Goal: Communication & Community: Answer question/provide support

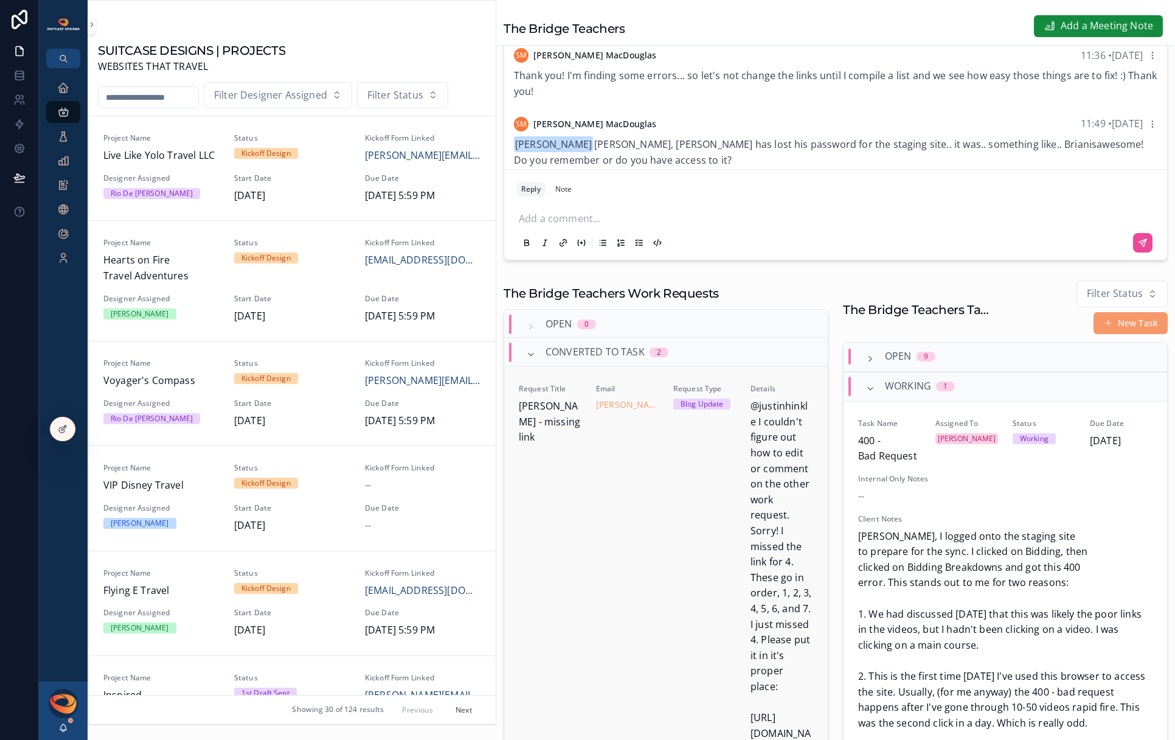
scroll to position [2, 0]
click at [63, 88] on icon "scrollable content" at bounding box center [63, 88] width 12 height 12
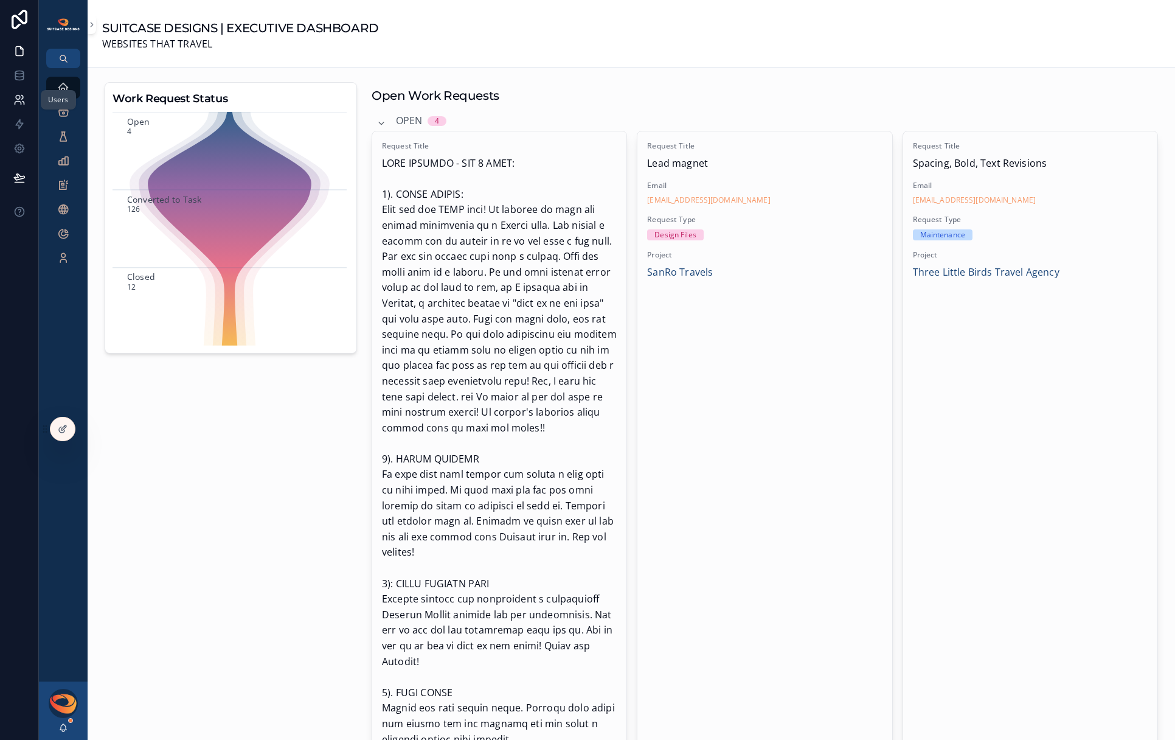
click at [32, 100] on link at bounding box center [19, 100] width 38 height 24
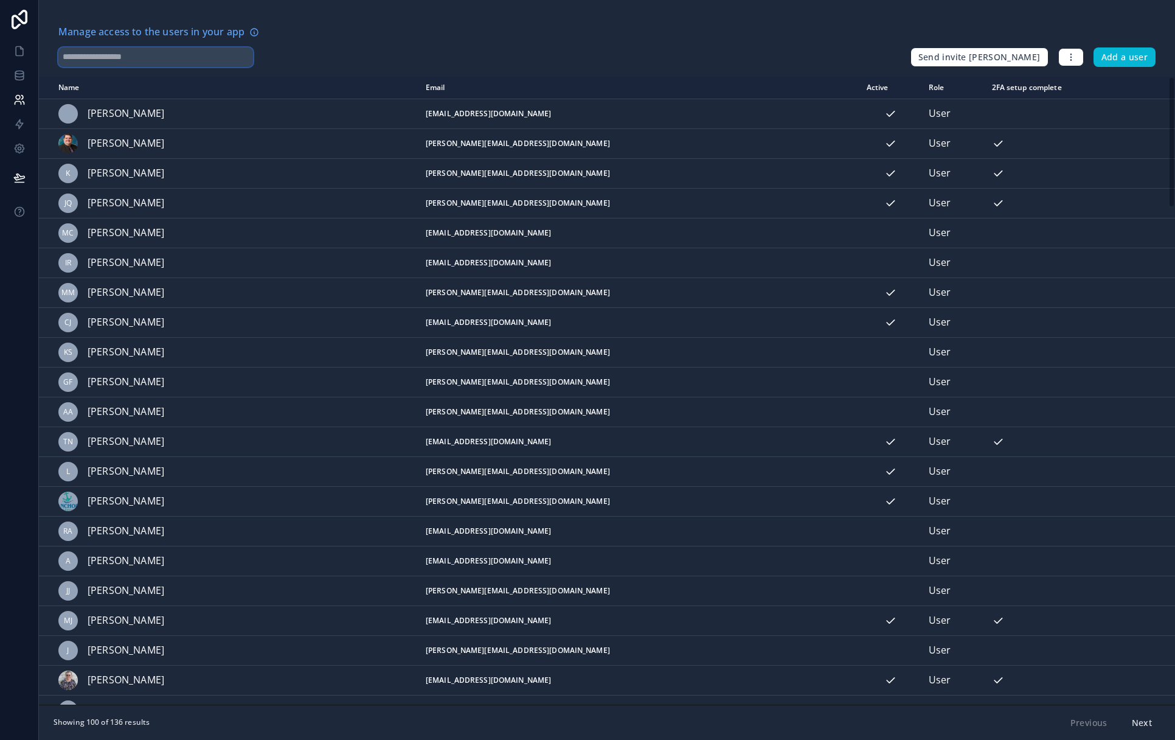
click at [106, 59] on input "text" at bounding box center [155, 56] width 195 height 19
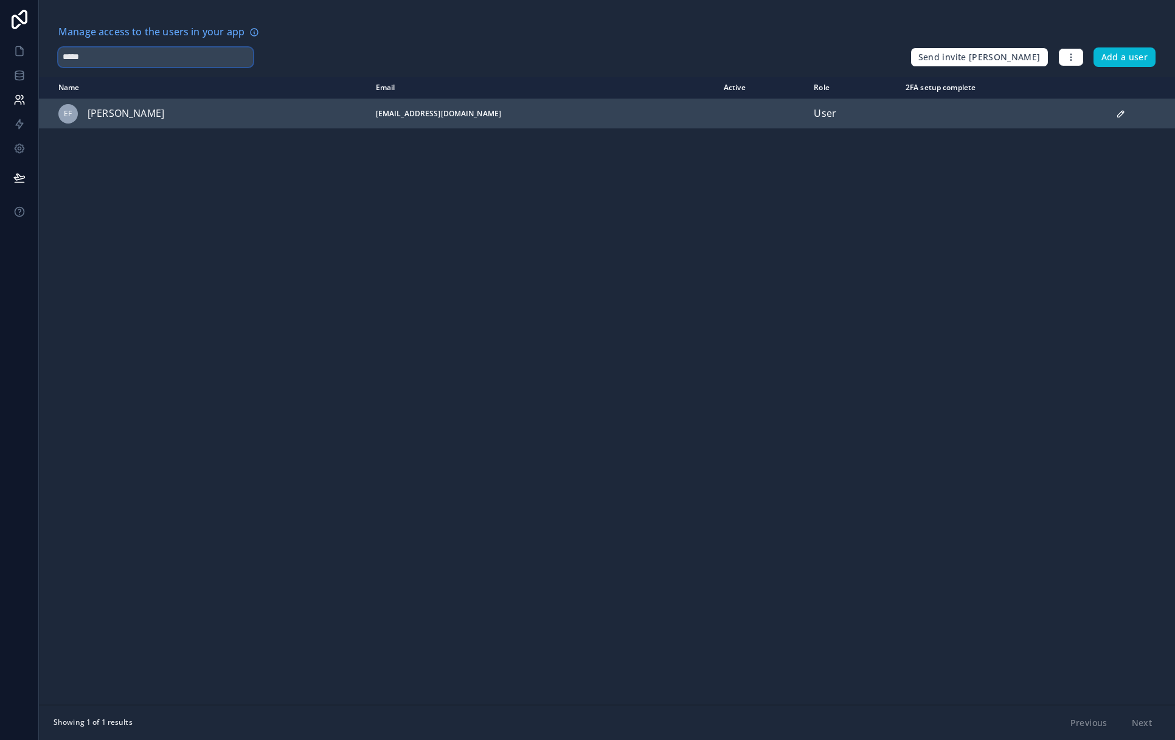
type input "*****"
click at [1116, 115] on icon "scrollable content" at bounding box center [1121, 114] width 10 height 10
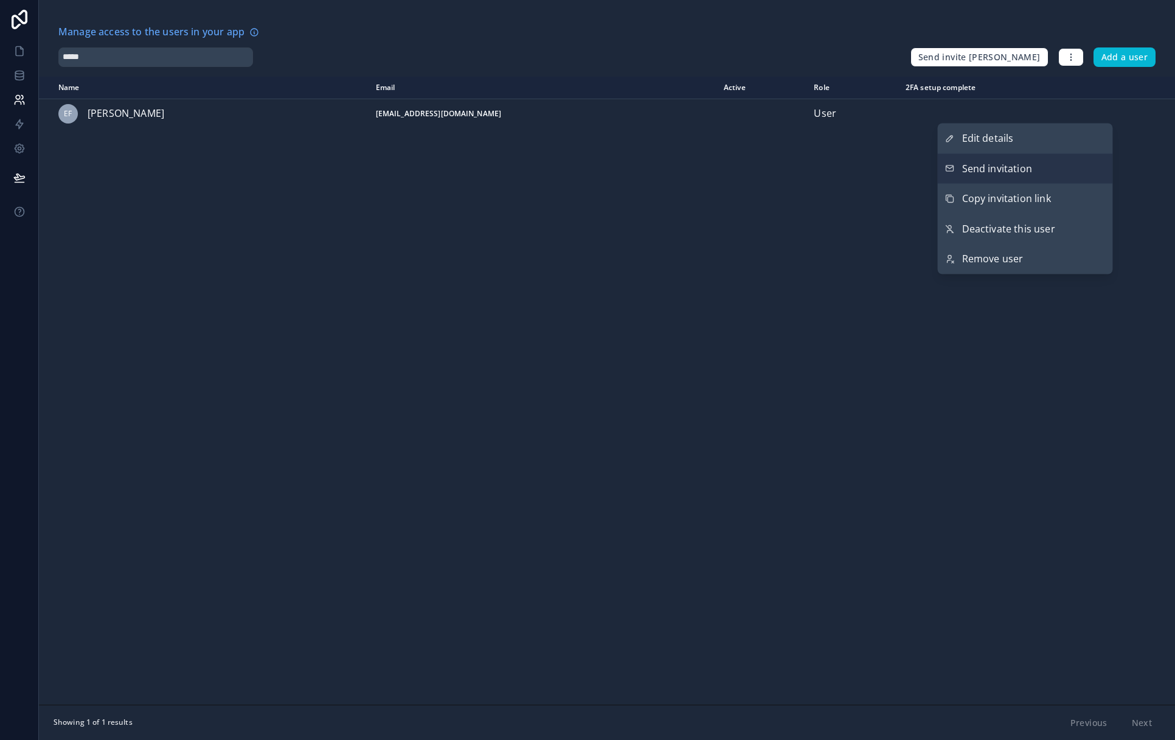
click at [1042, 171] on button "Send invitation" at bounding box center [1025, 168] width 175 height 30
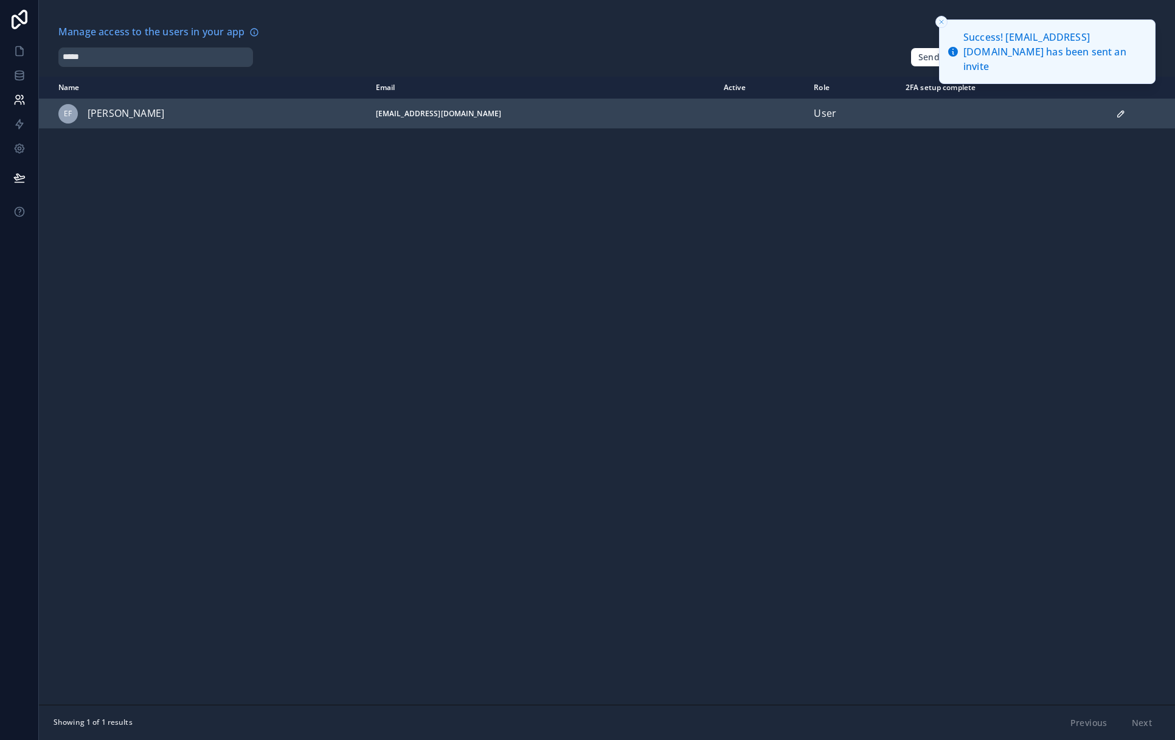
click at [1116, 114] on icon "scrollable content" at bounding box center [1121, 114] width 10 height 10
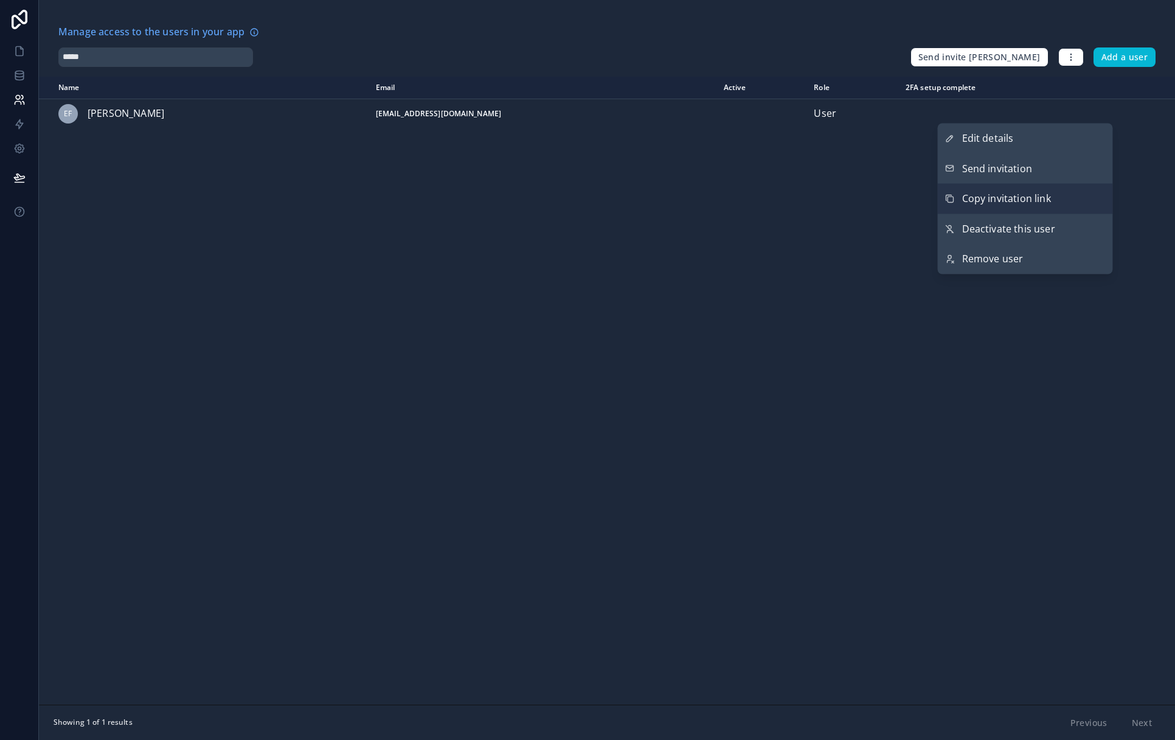
click at [1047, 200] on span "Copy invitation link" at bounding box center [1006, 199] width 89 height 16
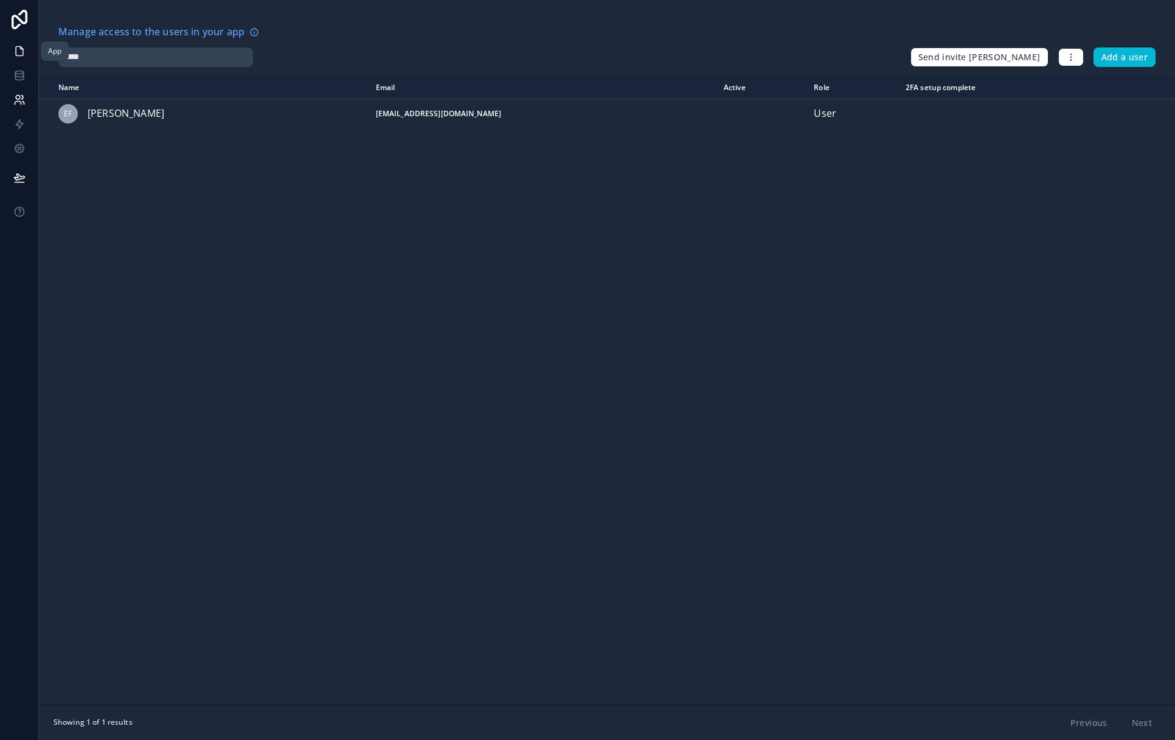
click at [19, 60] on link at bounding box center [19, 51] width 38 height 24
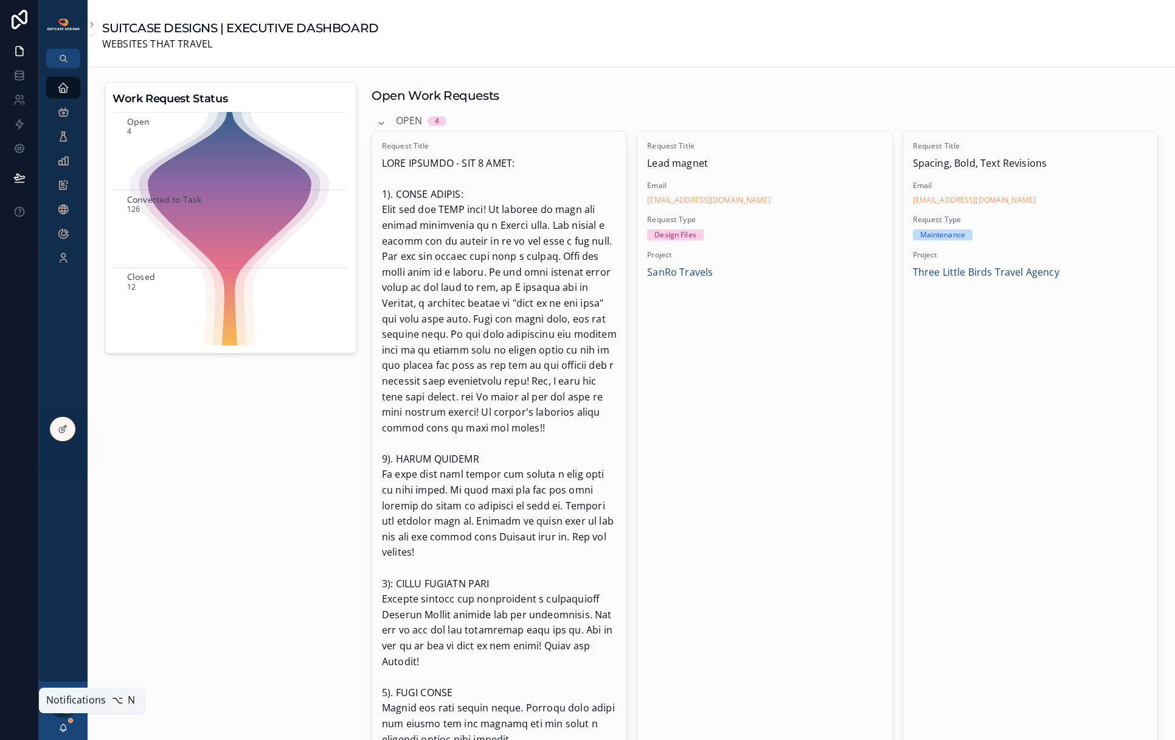
click at [67, 723] on icon "scrollable content" at bounding box center [63, 728] width 10 height 10
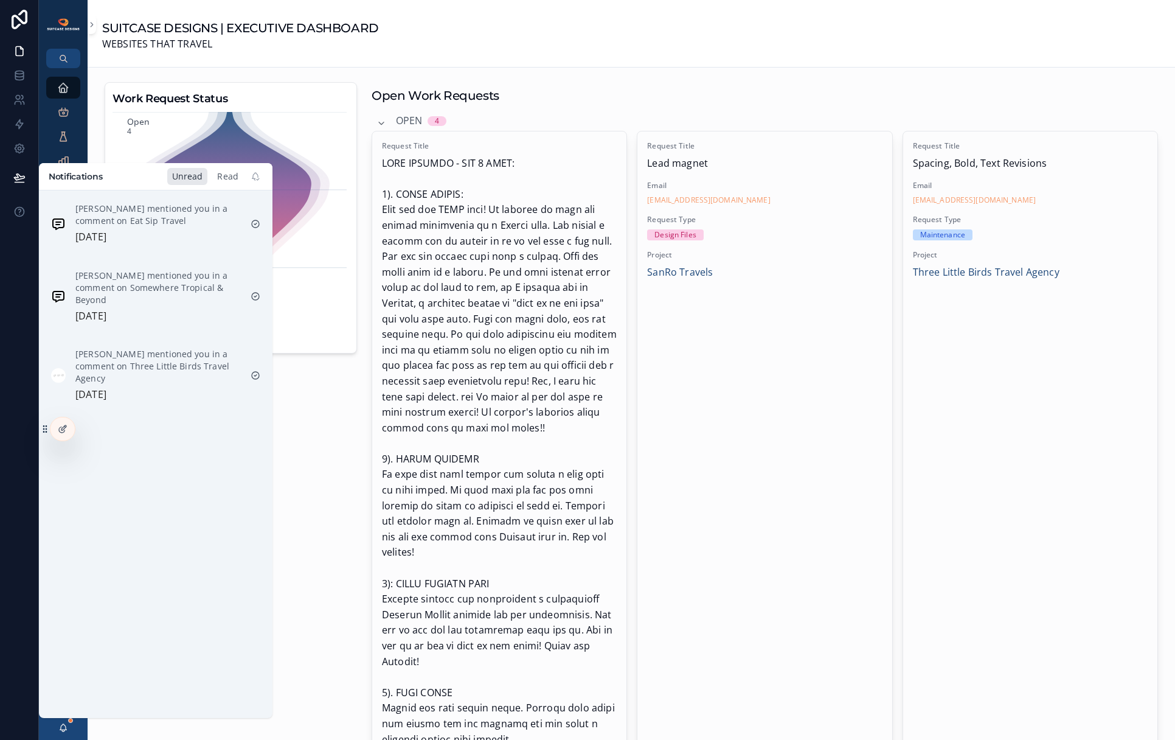
click at [234, 177] on div "Read" at bounding box center [227, 176] width 31 height 17
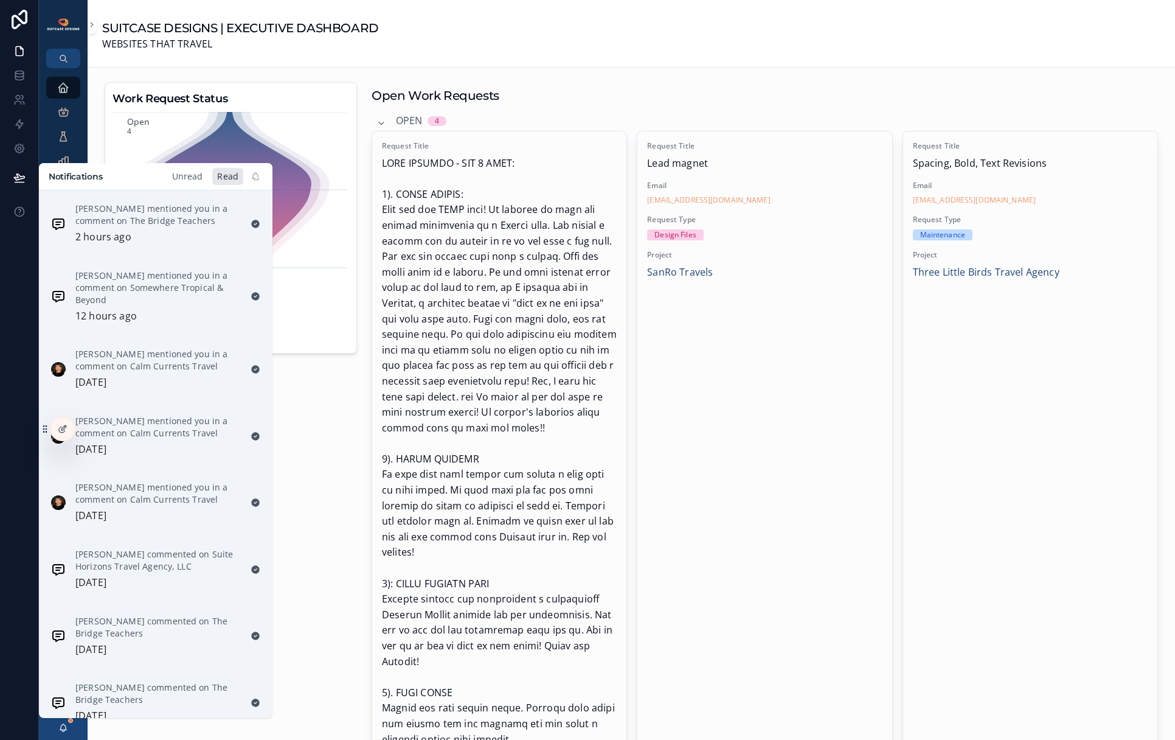
click at [189, 178] on div "Unread" at bounding box center [187, 176] width 41 height 17
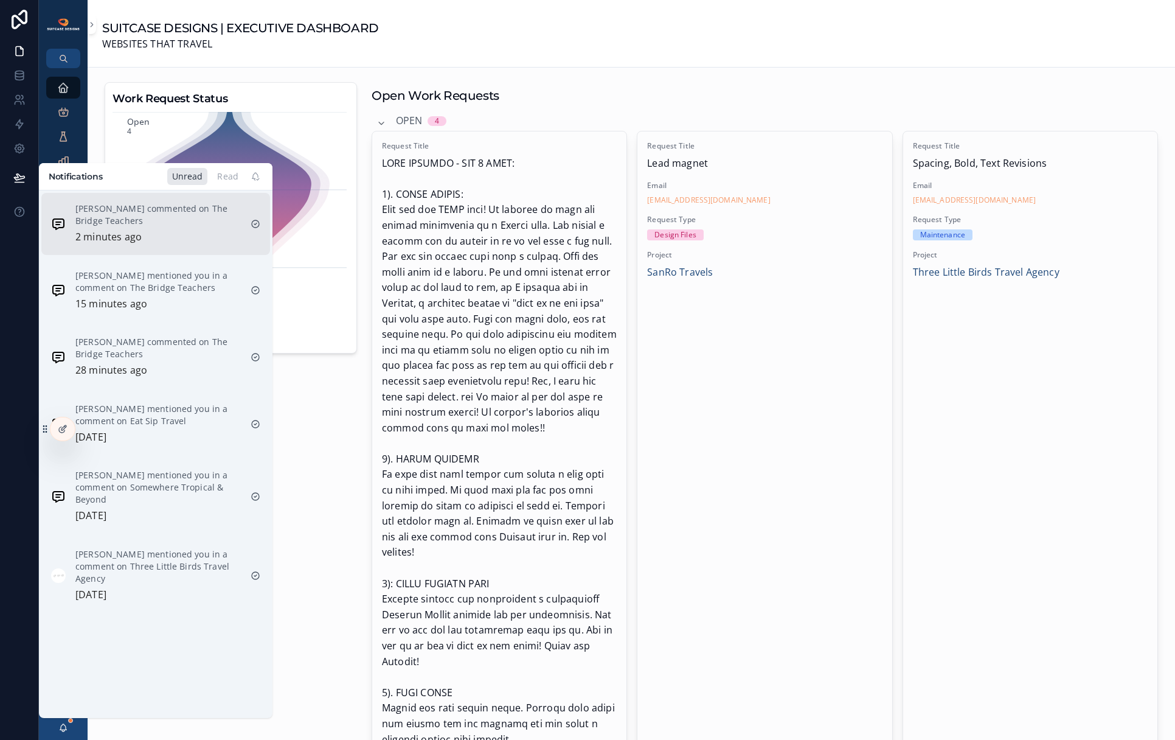
click at [150, 220] on p "[PERSON_NAME] commented on The Bridge Teachers" at bounding box center [157, 215] width 165 height 24
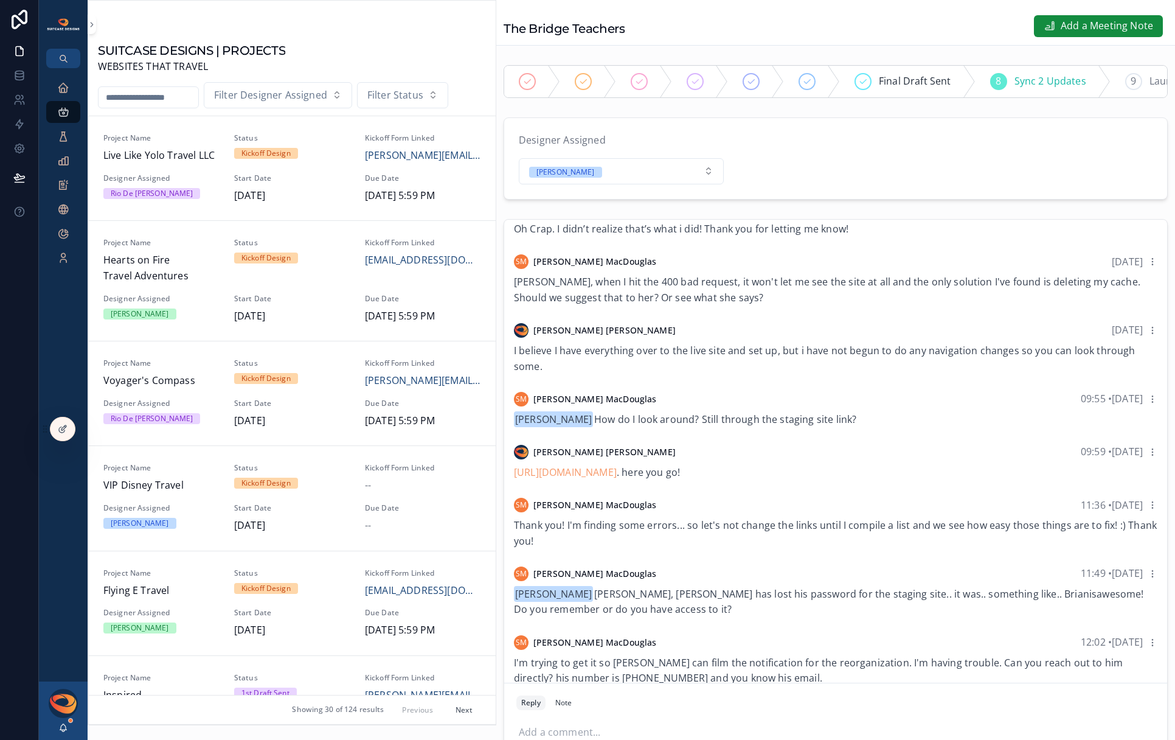
scroll to position [891, 0]
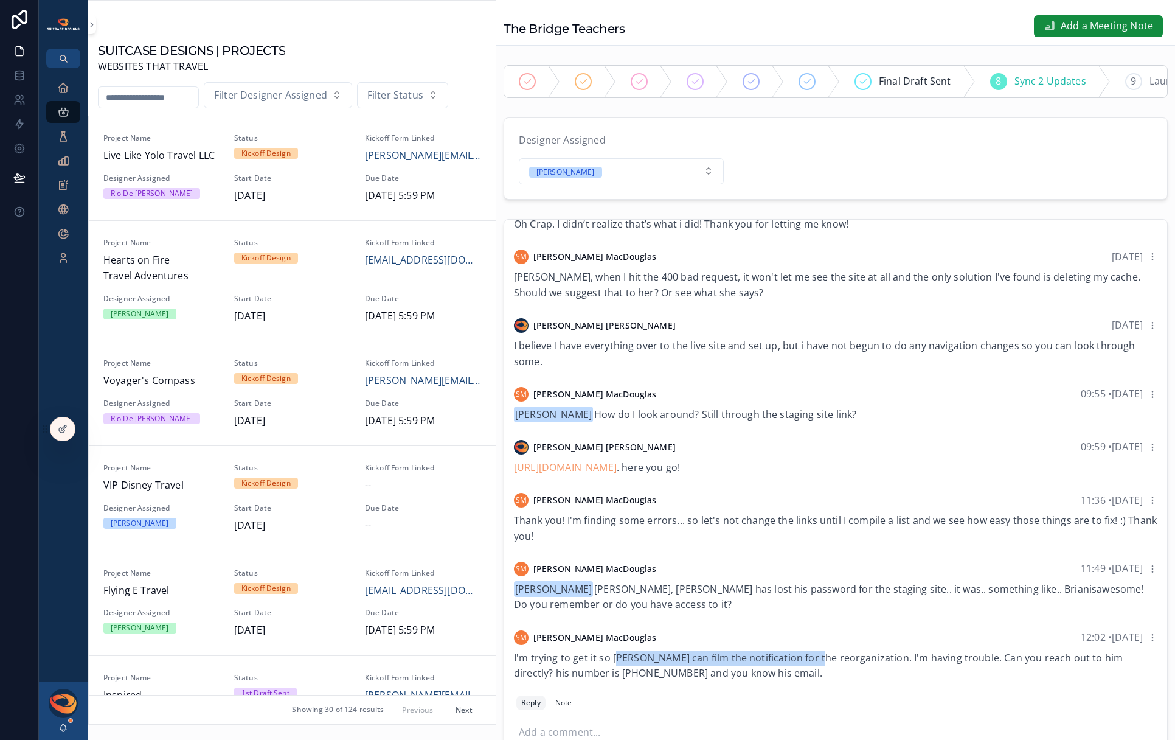
drag, startPoint x: 620, startPoint y: 656, endPoint x: 808, endPoint y: 654, distance: 188.0
click at [808, 654] on span "I'm trying to get it so [PERSON_NAME] can film the notification for the reorgan…" at bounding box center [818, 665] width 609 height 29
drag, startPoint x: 752, startPoint y: 653, endPoint x: 931, endPoint y: 651, distance: 178.8
click at [931, 651] on span "I'm trying to get it so [PERSON_NAME] can film the notification for the reorgan…" at bounding box center [818, 665] width 609 height 29
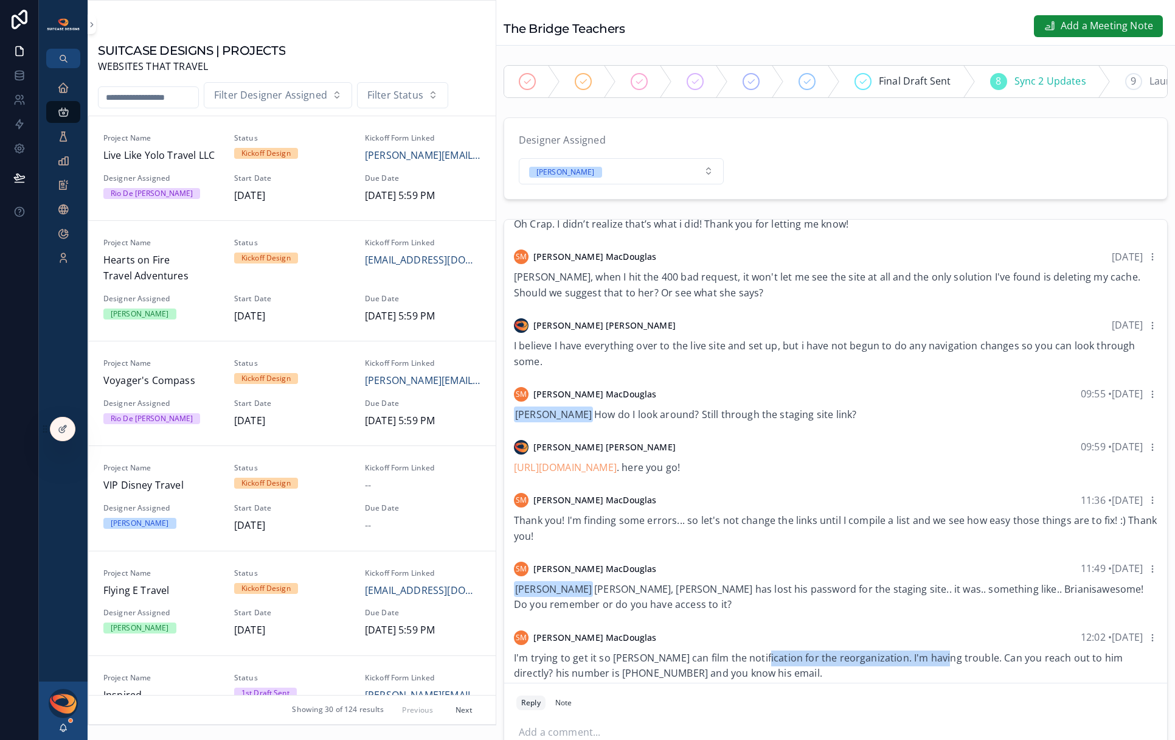
click at [931, 651] on span "I'm trying to get it so [PERSON_NAME] can film the notification for the reorgan…" at bounding box center [818, 665] width 609 height 29
click at [777, 702] on div "Reply Note" at bounding box center [835, 702] width 653 height 19
click at [594, 712] on div "Reply Note" at bounding box center [835, 702] width 653 height 19
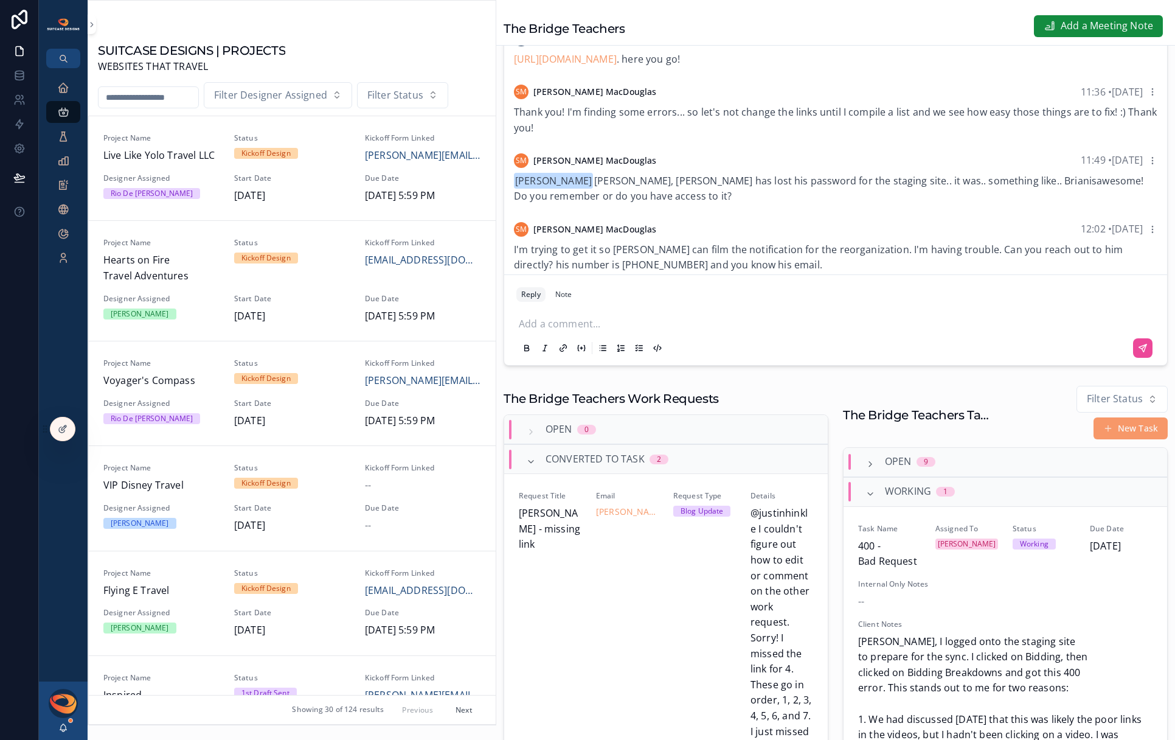
scroll to position [473, 0]
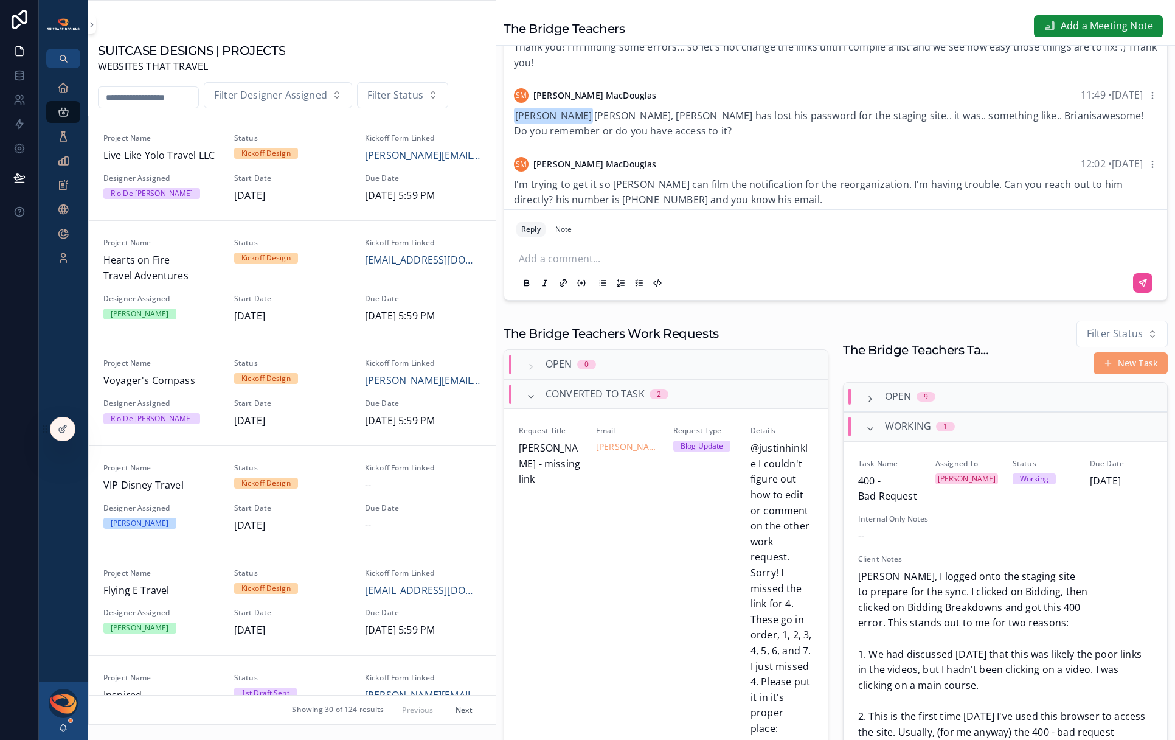
click at [635, 263] on p "scrollable content" at bounding box center [838, 257] width 639 height 12
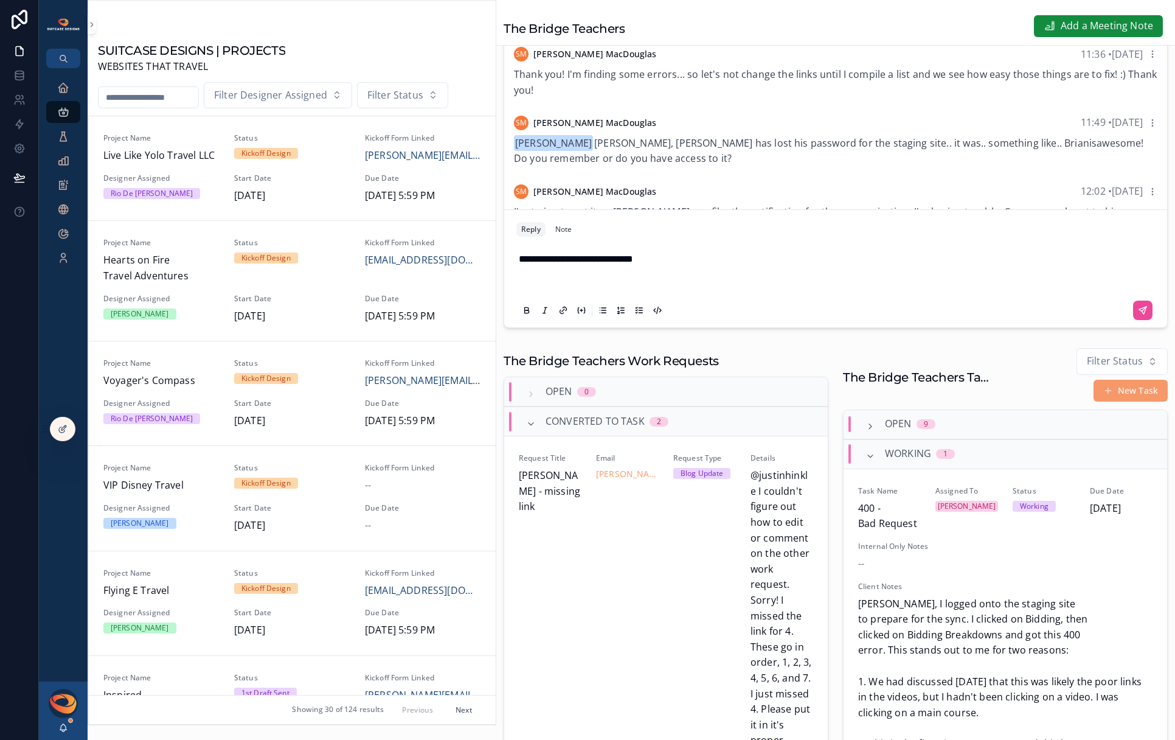
scroll to position [442, 0]
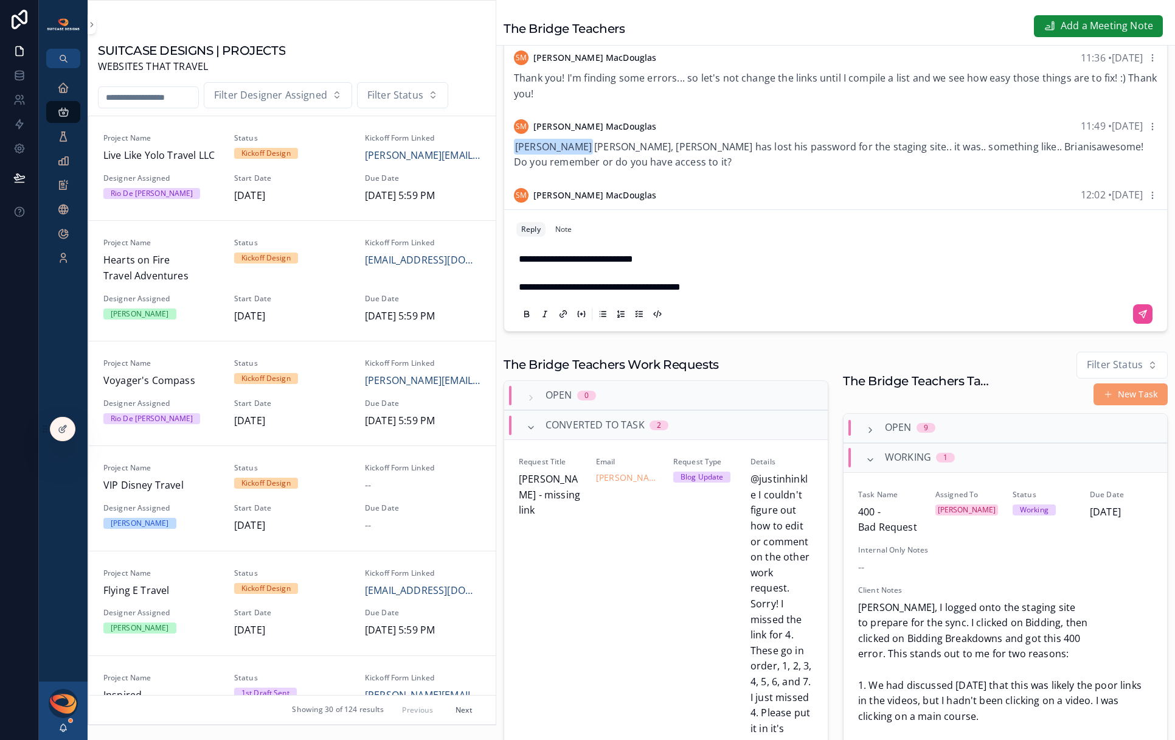
click at [607, 291] on span "**********" at bounding box center [600, 286] width 162 height 9
click at [778, 293] on p "**********" at bounding box center [838, 287] width 639 height 16
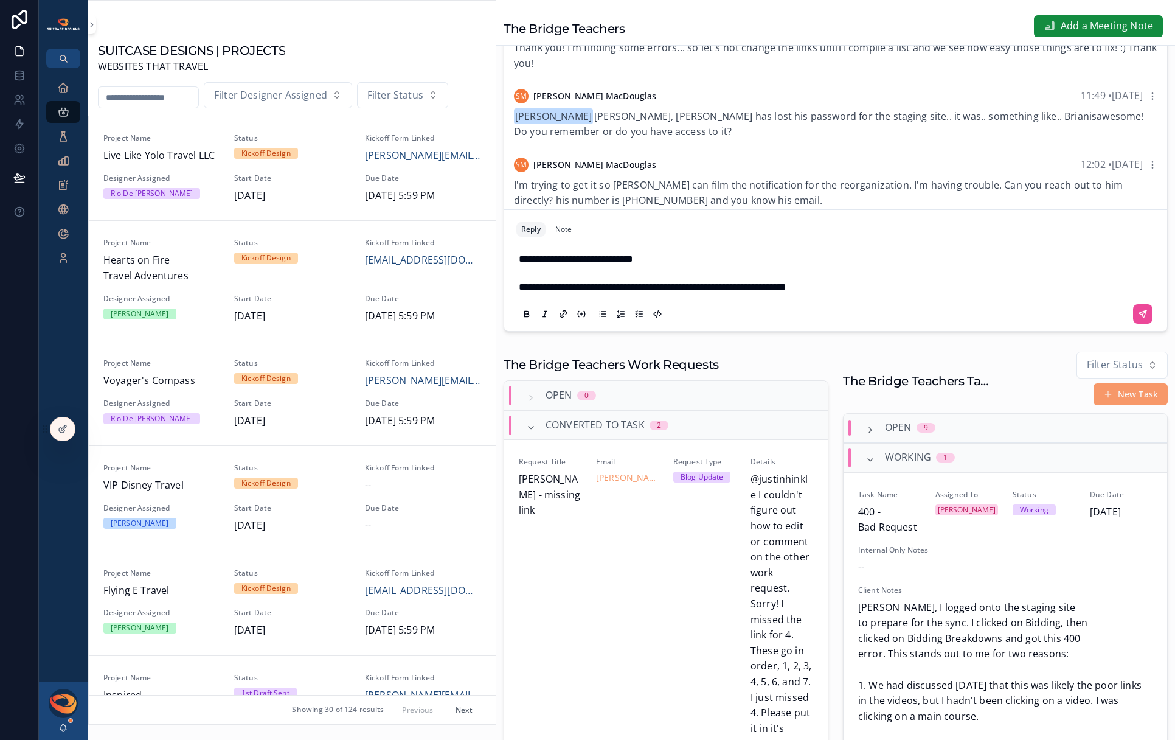
scroll to position [922, 0]
click at [1139, 318] on icon "scrollable content" at bounding box center [1142, 313] width 7 height 7
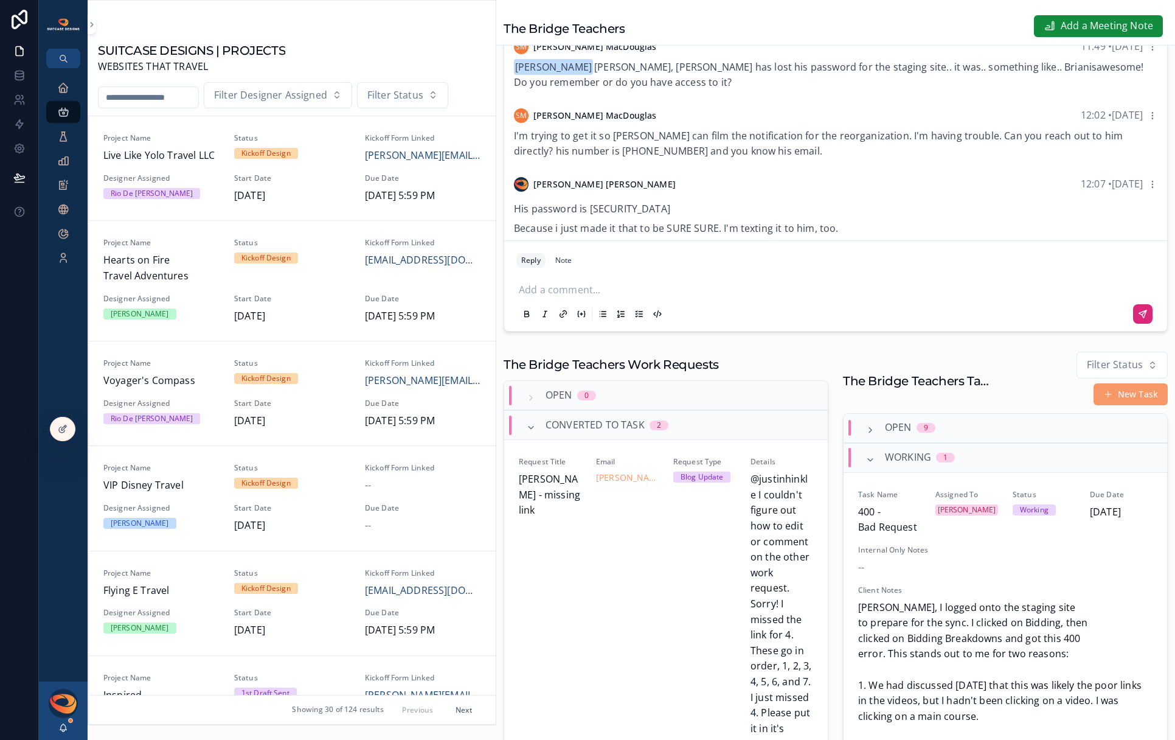
scroll to position [972, 0]
